Goal: Task Accomplishment & Management: Use online tool/utility

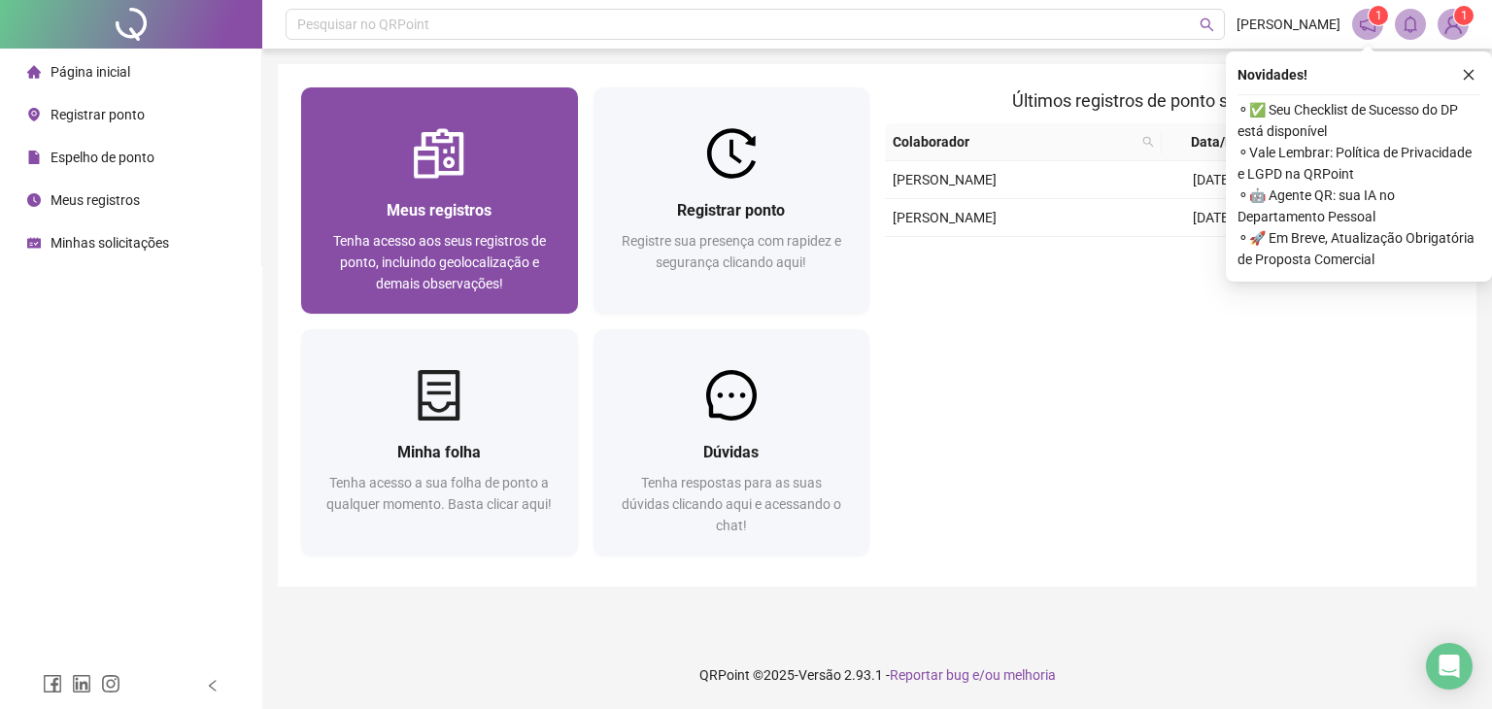
click at [439, 213] on span "Meus registros" at bounding box center [439, 210] width 105 height 18
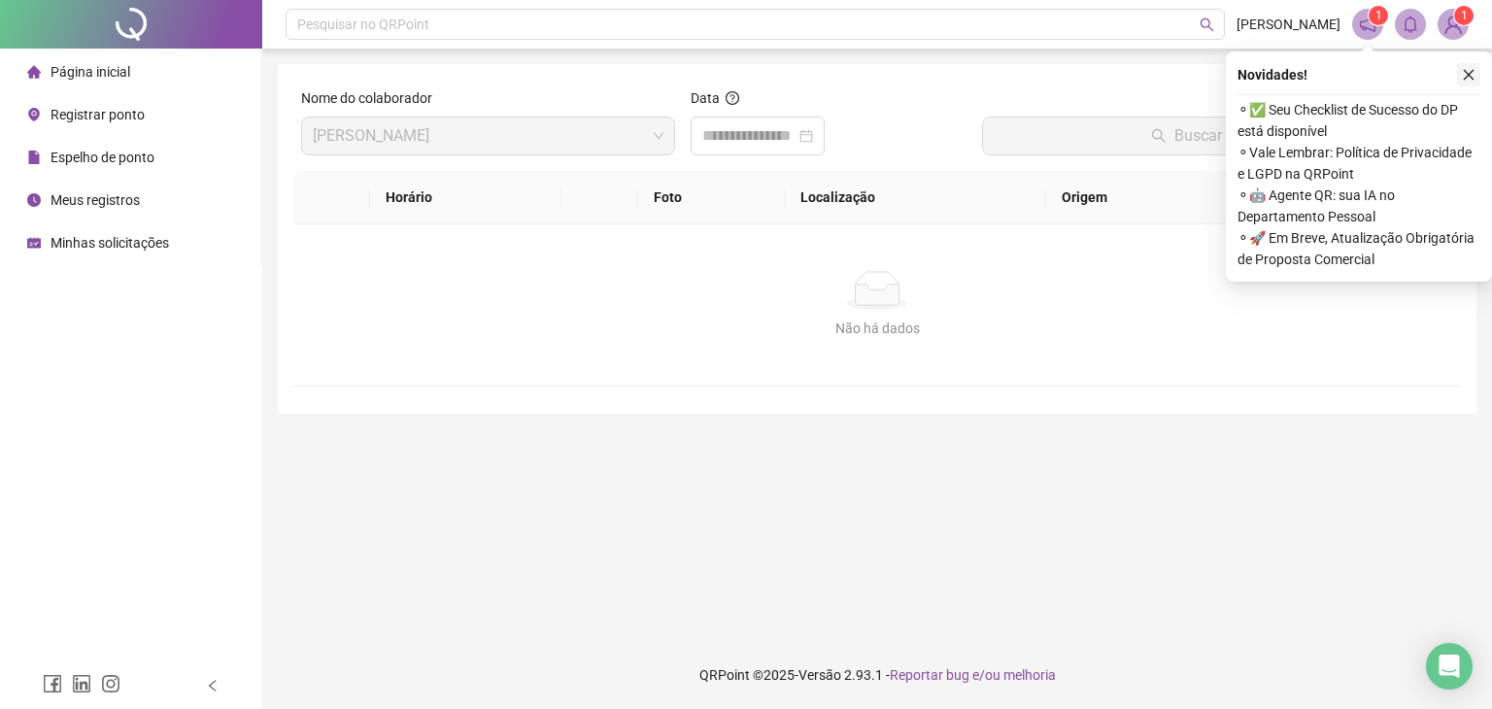
click at [1469, 80] on icon "close" at bounding box center [1469, 75] width 14 height 14
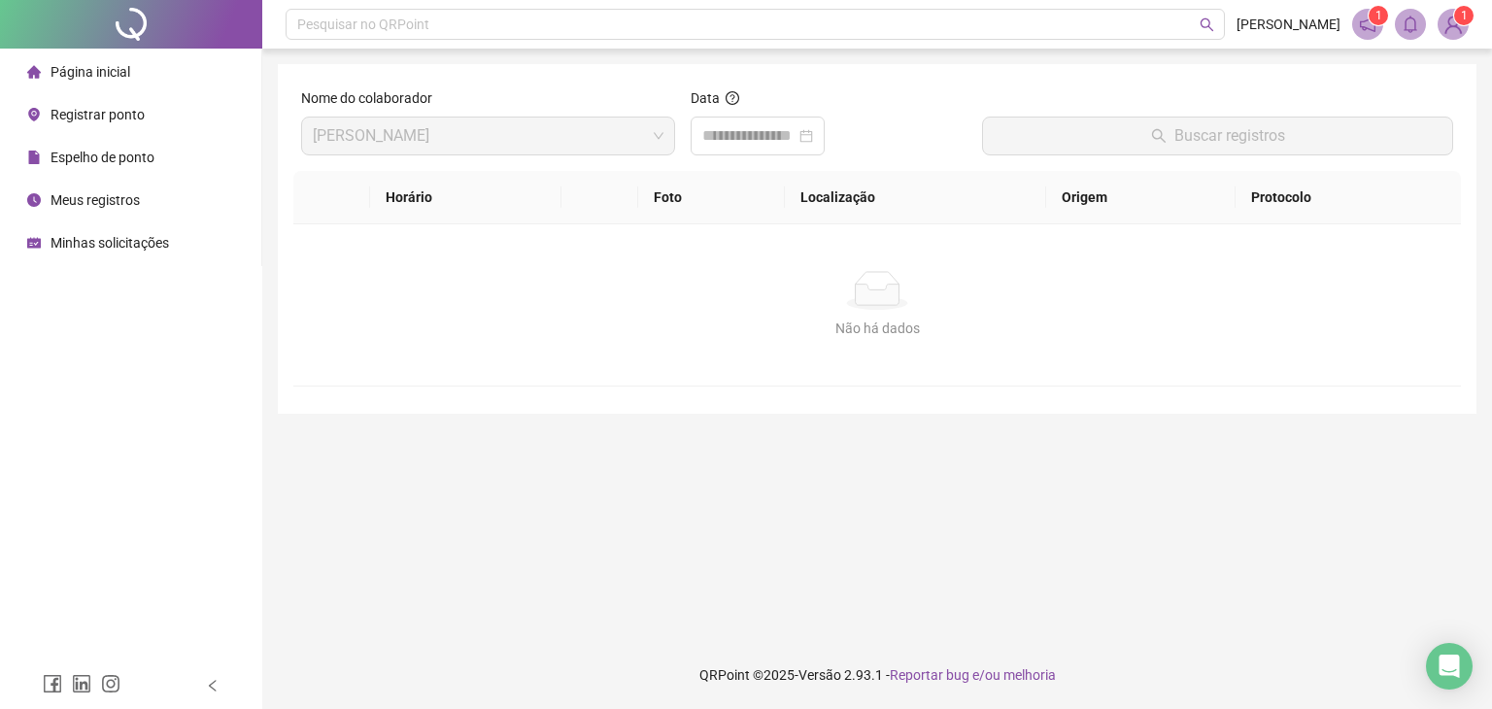
click at [135, 115] on span "Registrar ponto" at bounding box center [98, 115] width 94 height 16
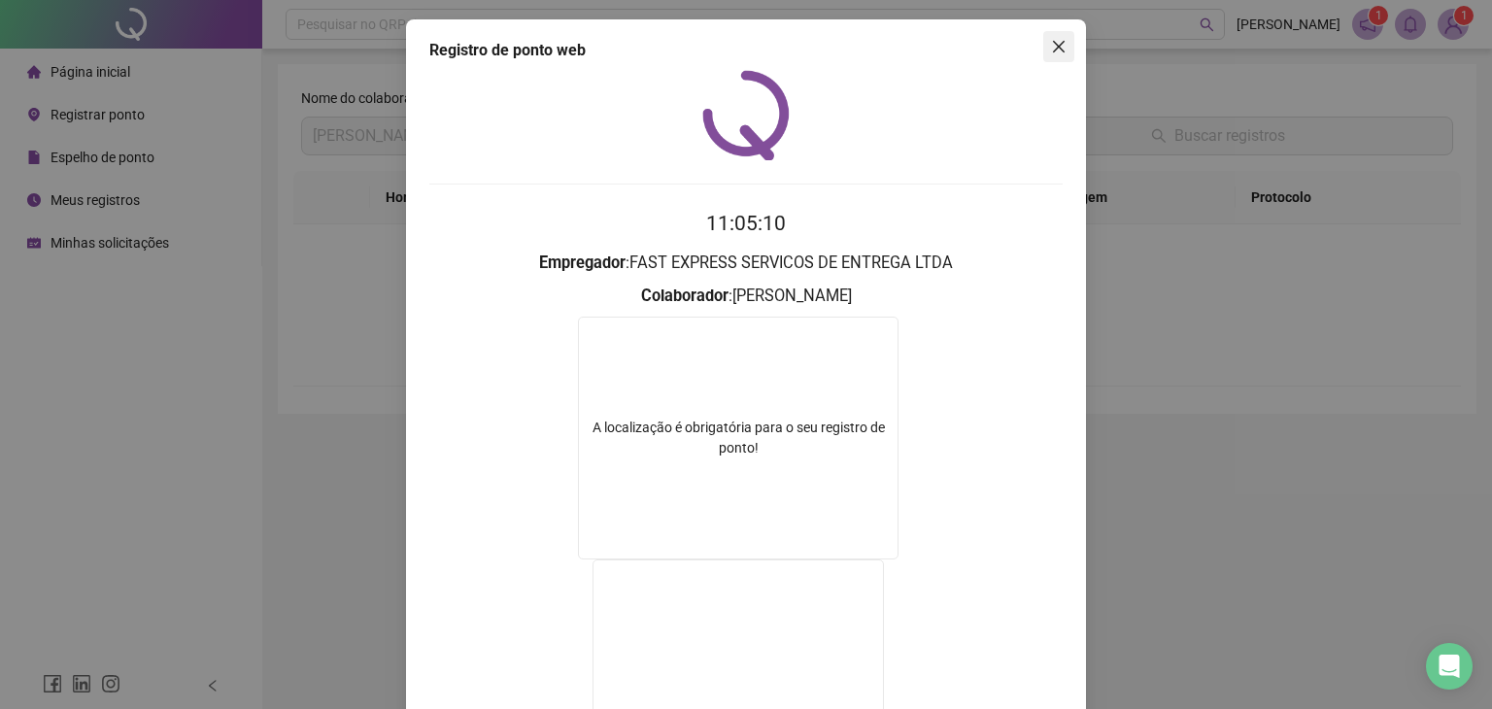
click at [1053, 46] on icon "close" at bounding box center [1059, 47] width 12 height 12
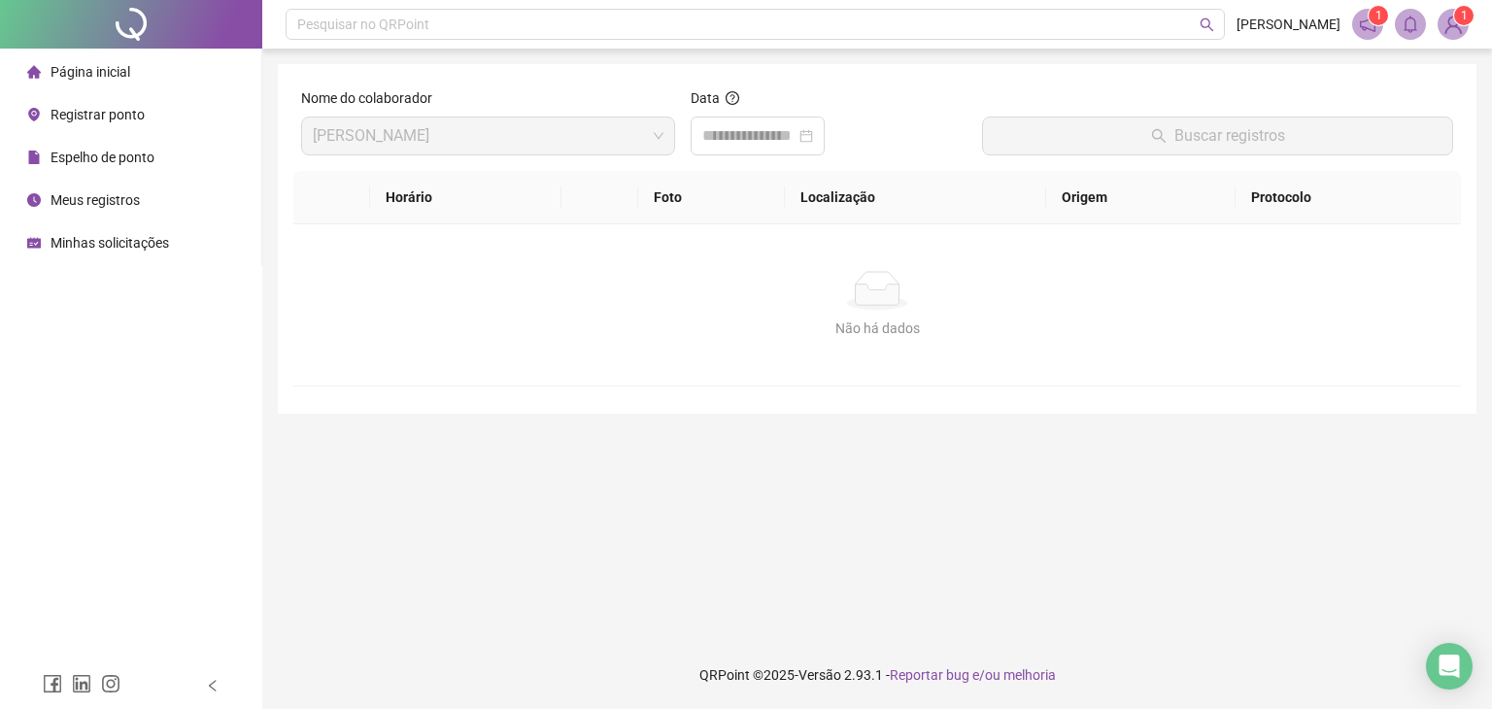
click at [111, 108] on span "Registrar ponto" at bounding box center [98, 115] width 94 height 16
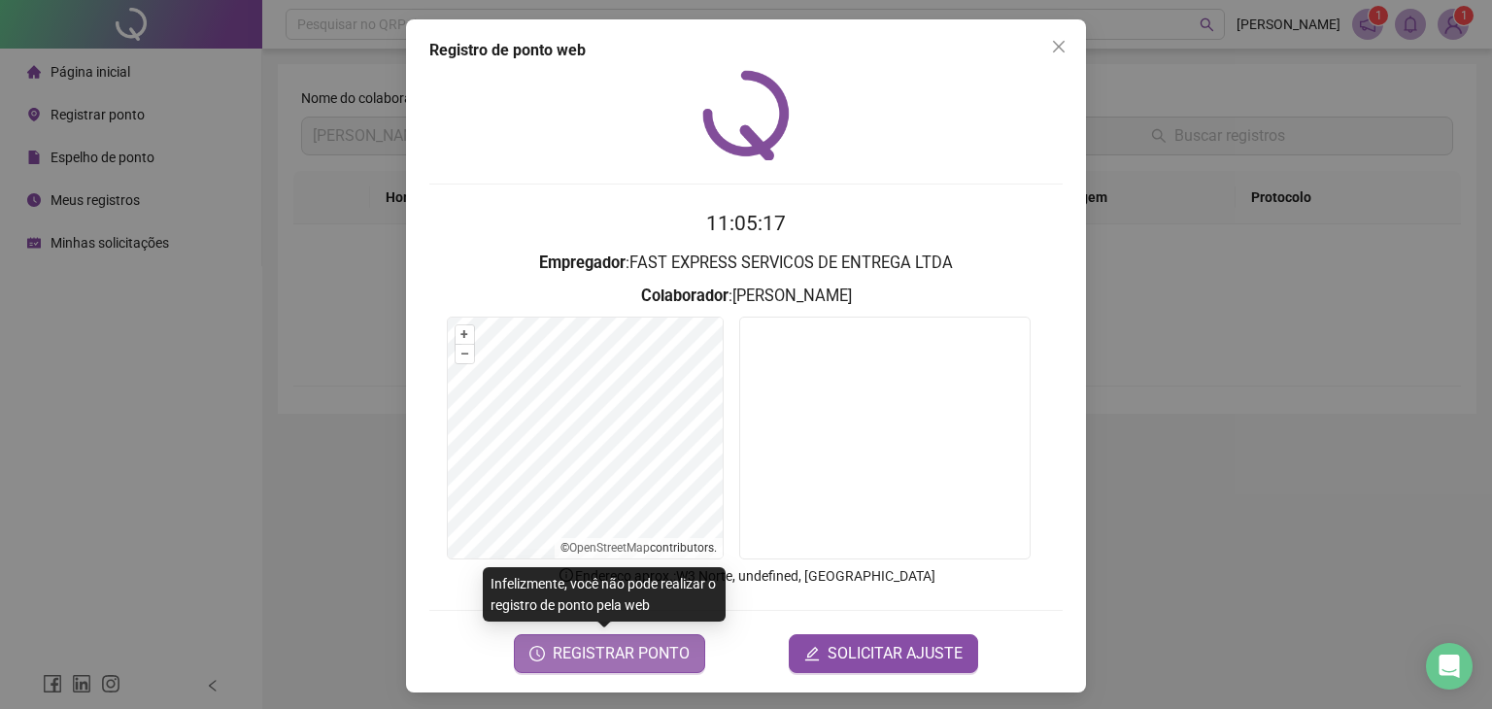
click at [618, 653] on span "REGISTRAR PONTO" at bounding box center [621, 653] width 137 height 23
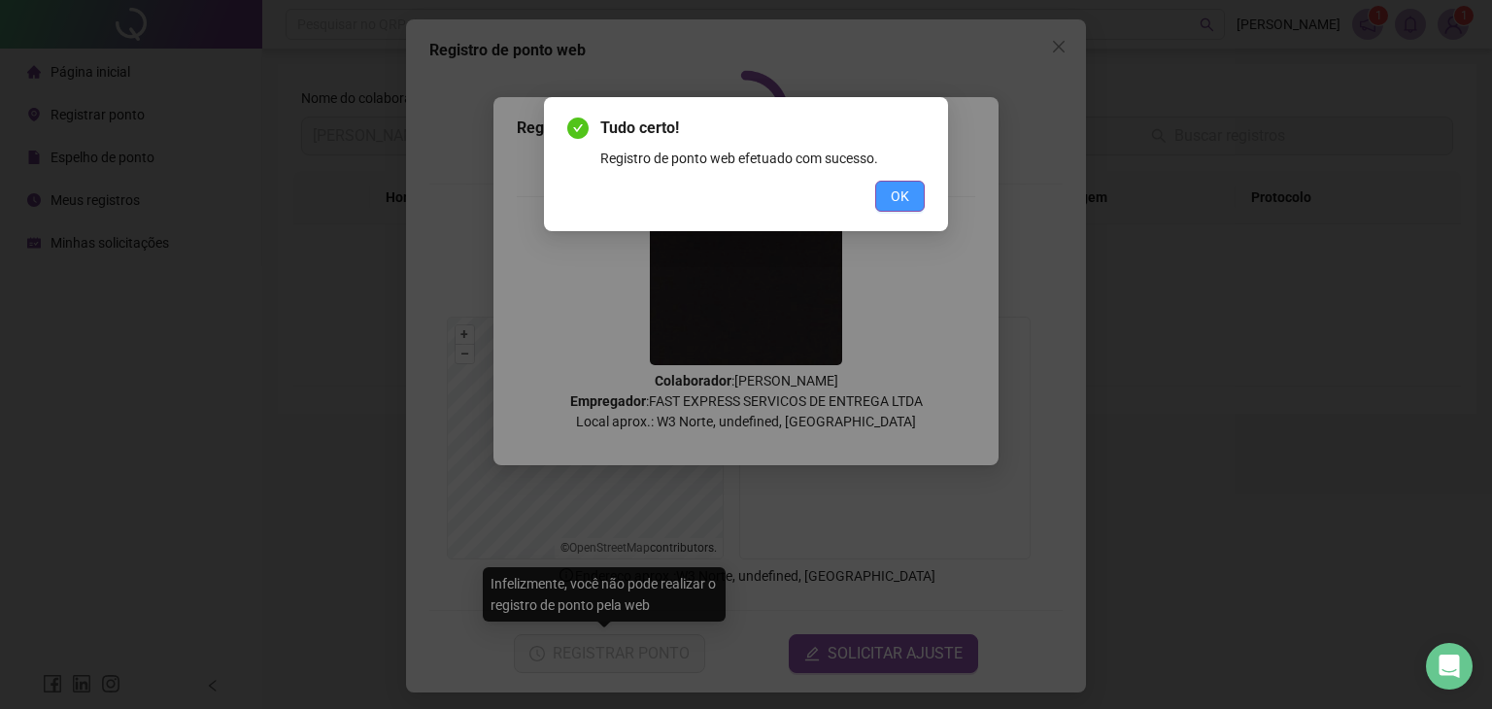
click at [895, 203] on span "OK" at bounding box center [900, 196] width 18 height 21
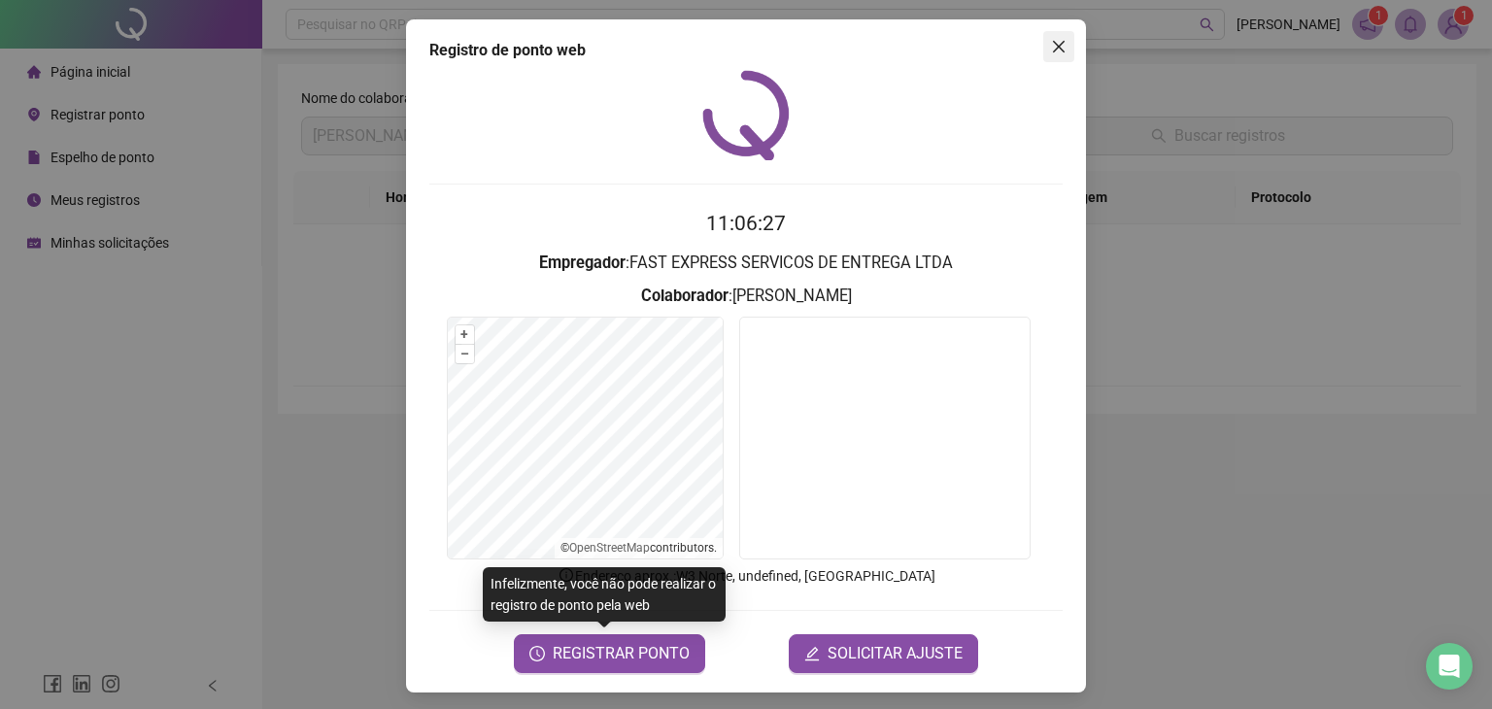
click at [1051, 48] on icon "close" at bounding box center [1059, 47] width 16 height 16
